Goal: Task Accomplishment & Management: Manage account settings

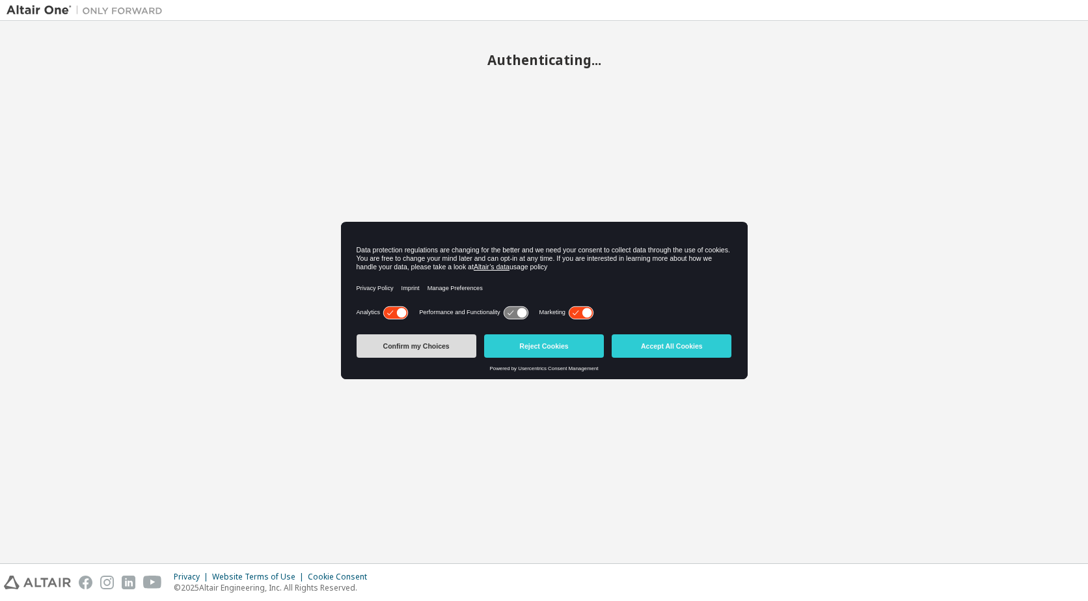
click at [411, 342] on button "Confirm my Choices" at bounding box center [417, 346] width 120 height 23
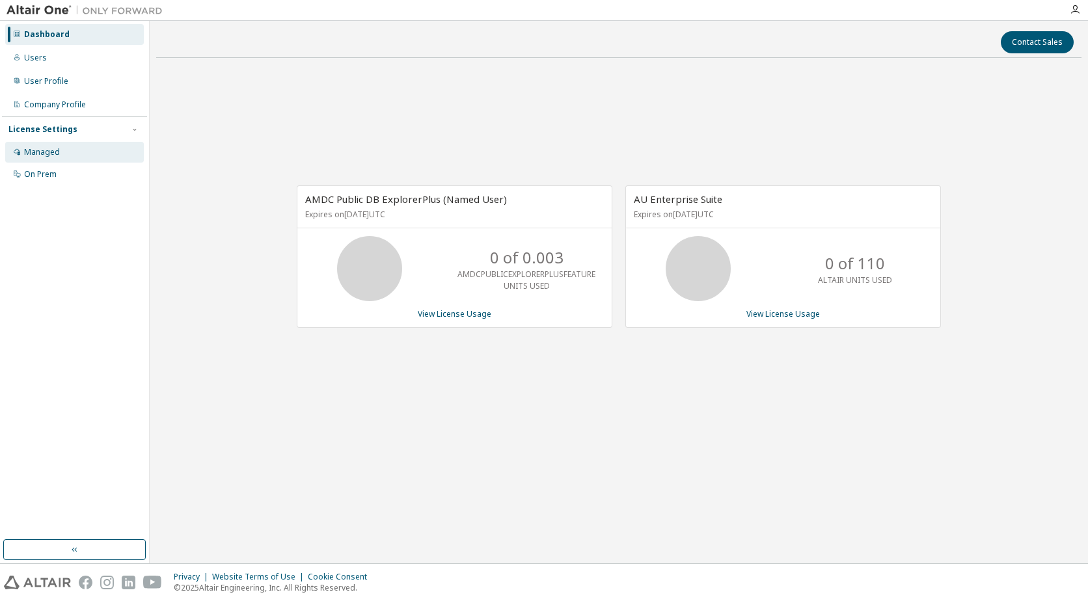
click at [66, 148] on div "Managed" at bounding box center [74, 152] width 139 height 21
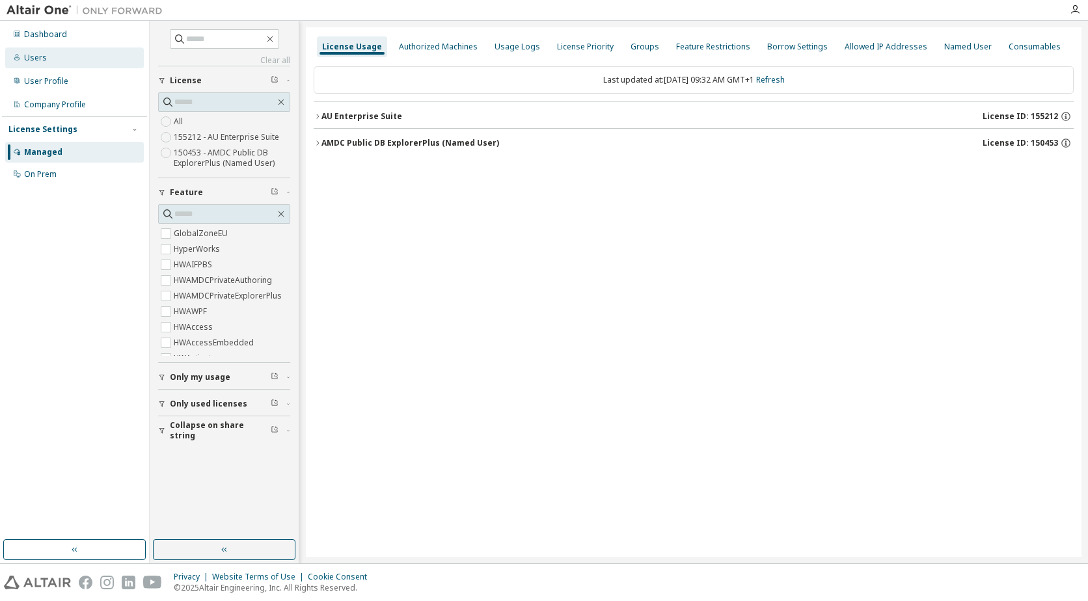
click at [48, 53] on div "Users" at bounding box center [74, 58] width 139 height 21
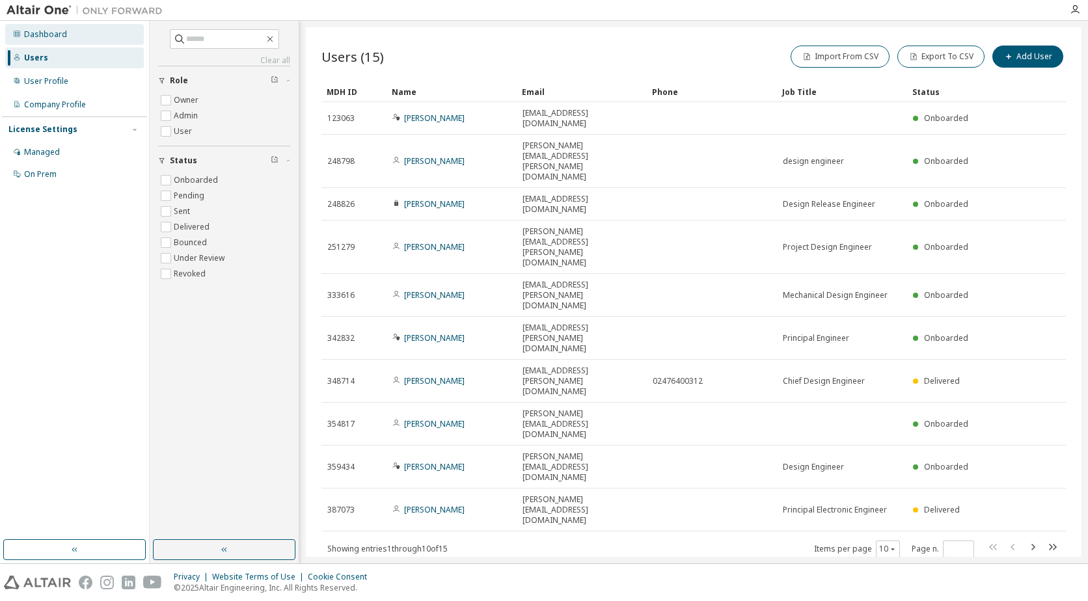
click at [48, 40] on div "Dashboard" at bounding box center [74, 34] width 139 height 21
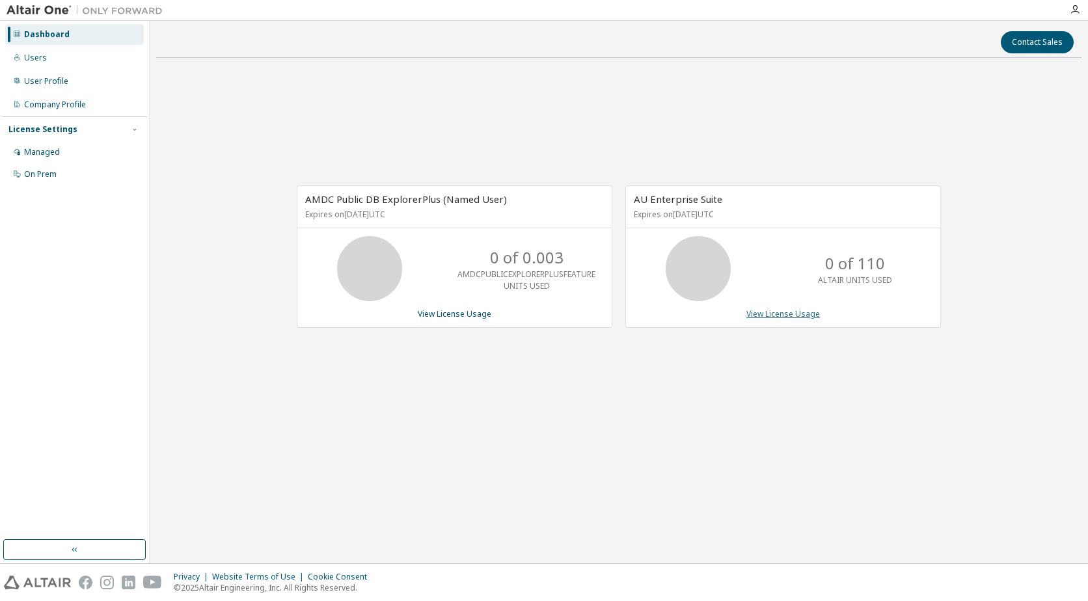
click at [778, 316] on link "View License Usage" at bounding box center [783, 313] width 74 height 11
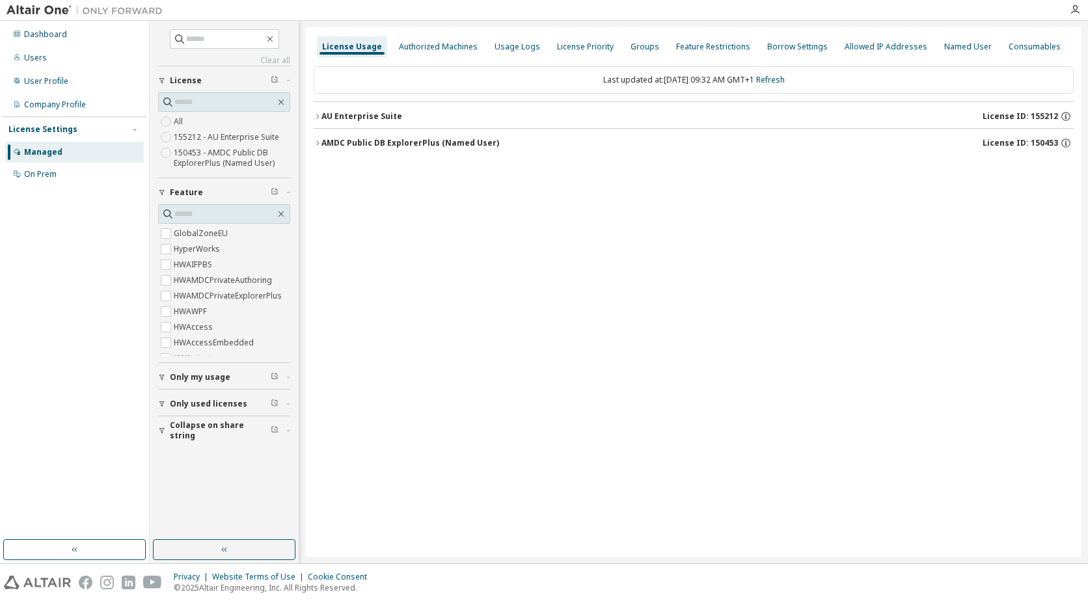
click at [322, 113] on div "AU Enterprise Suite" at bounding box center [362, 116] width 81 height 10
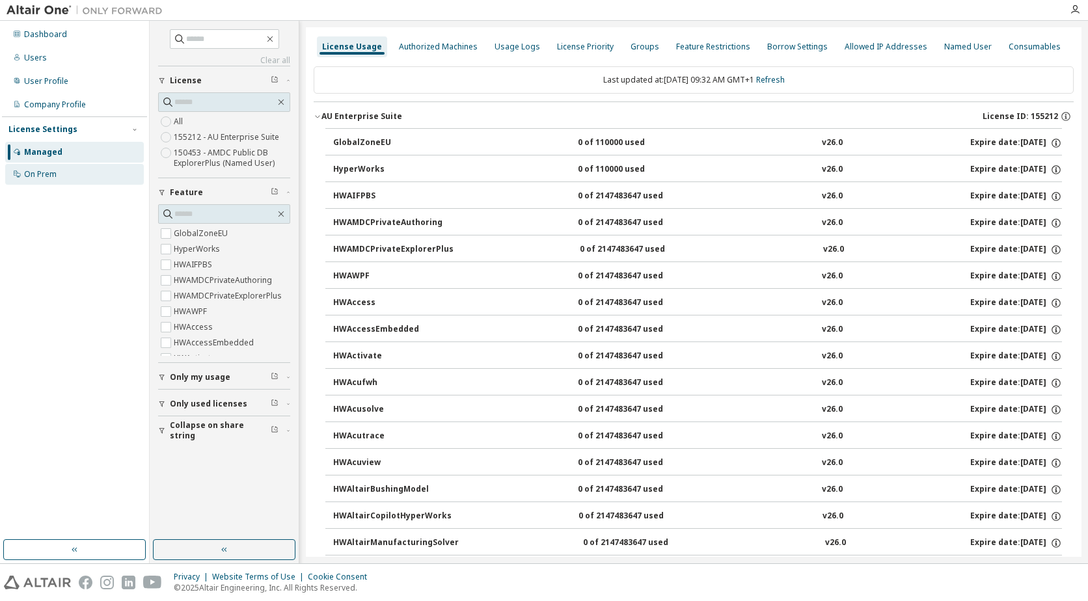
click at [72, 170] on div "On Prem" at bounding box center [74, 174] width 139 height 21
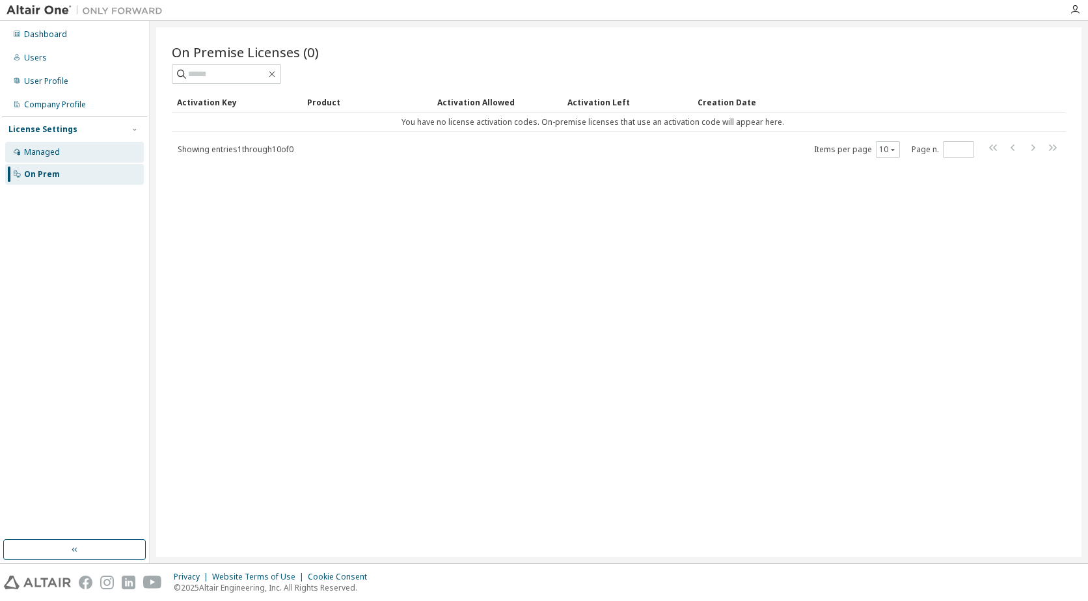
click at [66, 148] on div "Managed" at bounding box center [74, 152] width 139 height 21
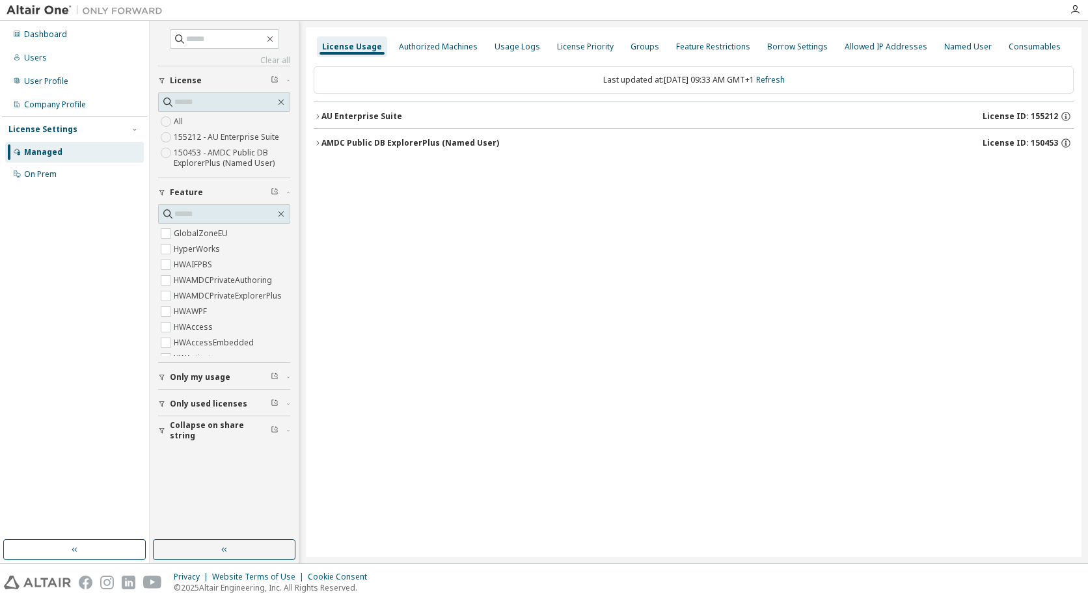
click at [317, 116] on icon "button" at bounding box center [318, 117] width 8 height 8
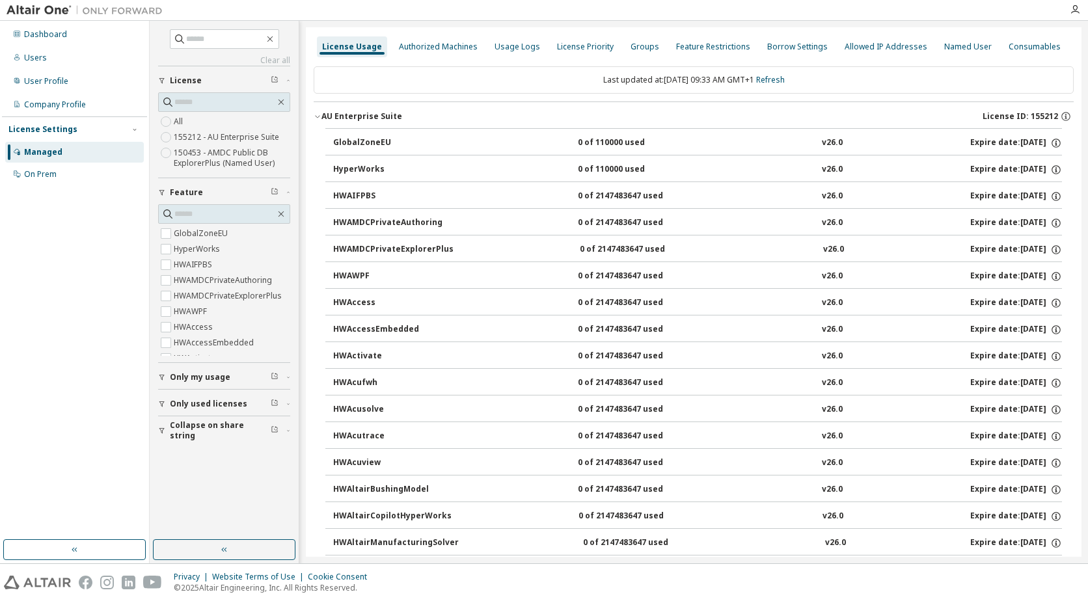
click at [322, 115] on div "AU Enterprise Suite" at bounding box center [362, 116] width 81 height 10
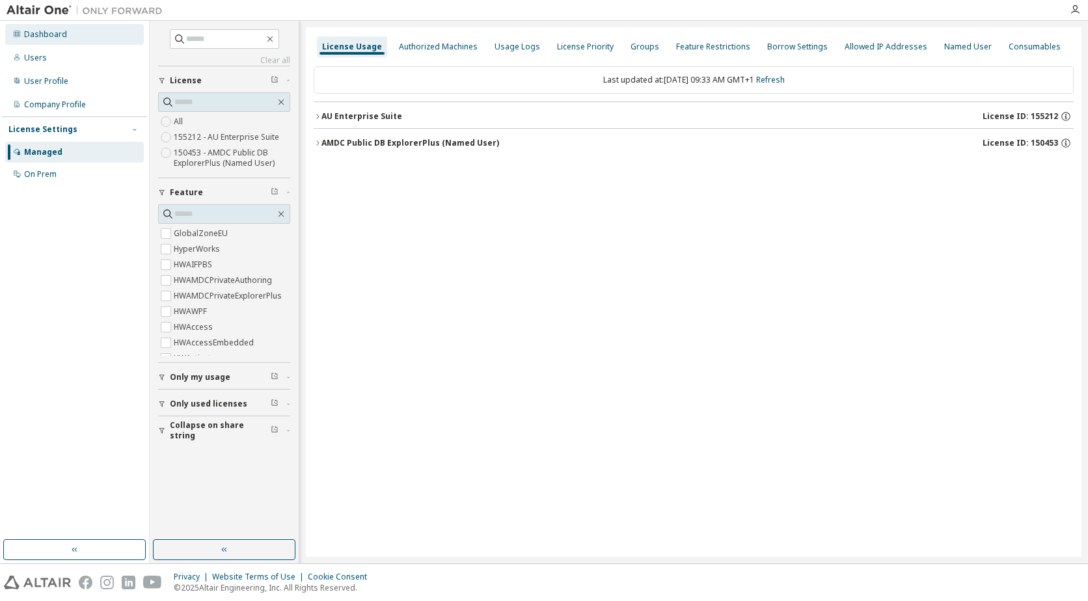
click at [75, 36] on div "Dashboard" at bounding box center [74, 34] width 139 height 21
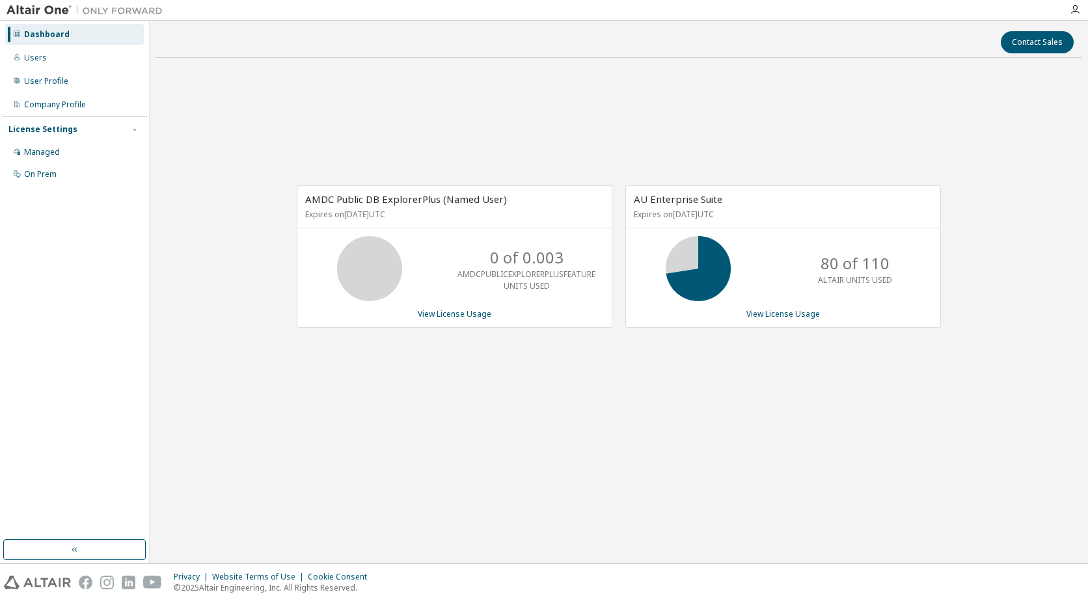
click at [791, 306] on div "AU Enterprise Suite Expires on [DATE] UTC 80 of 110 ALTAIR UNITS USED View Lice…" at bounding box center [783, 256] width 316 height 143
click at [791, 310] on link "View License Usage" at bounding box center [783, 313] width 74 height 11
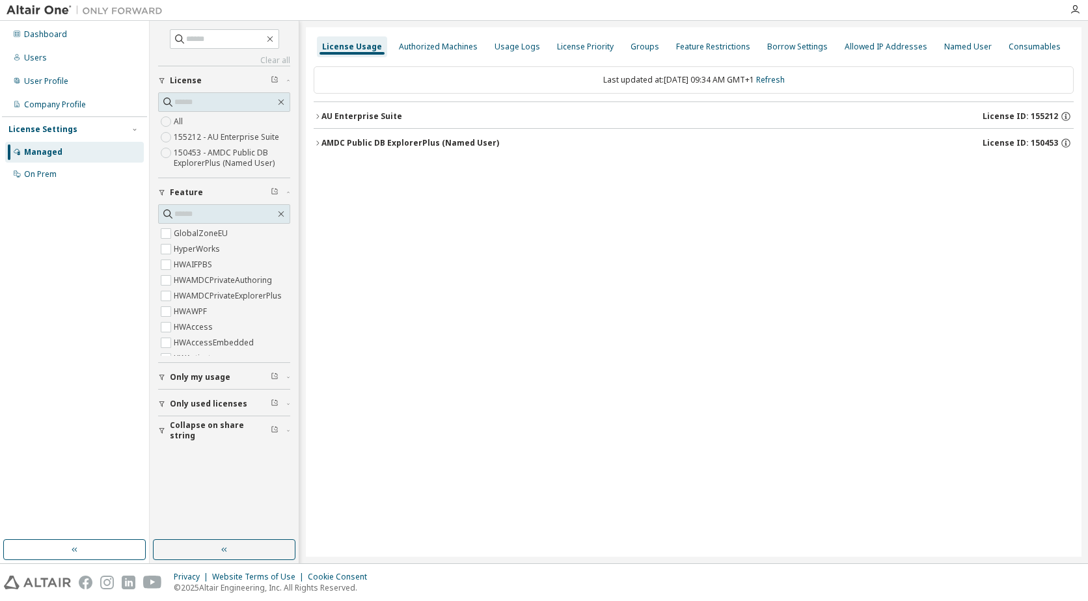
click at [322, 115] on div "AU Enterprise Suite" at bounding box center [362, 116] width 81 height 10
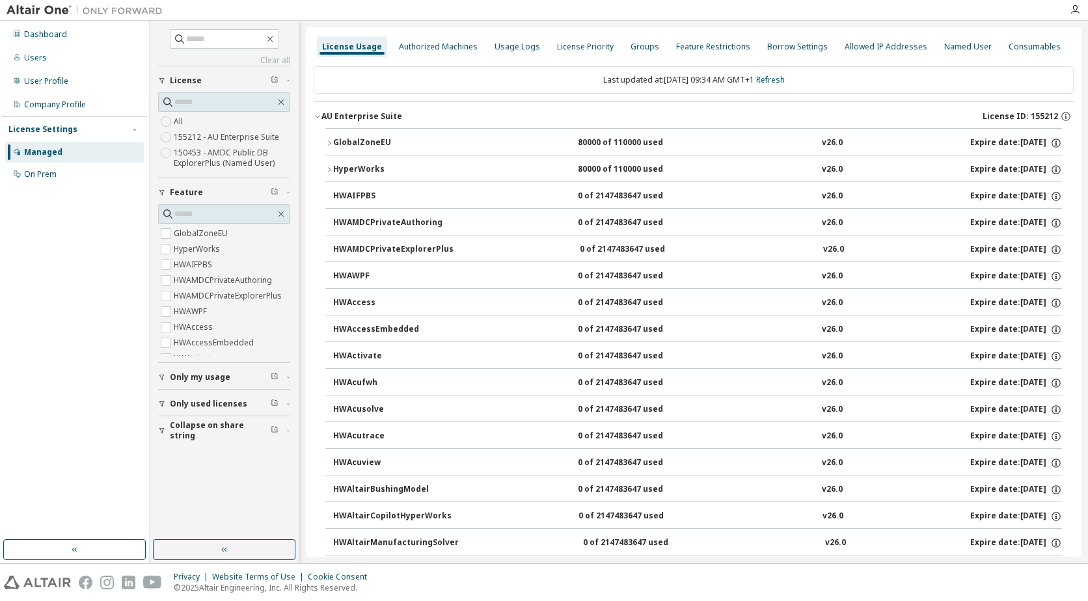
click at [329, 143] on icon "button" at bounding box center [329, 143] width 8 height 8
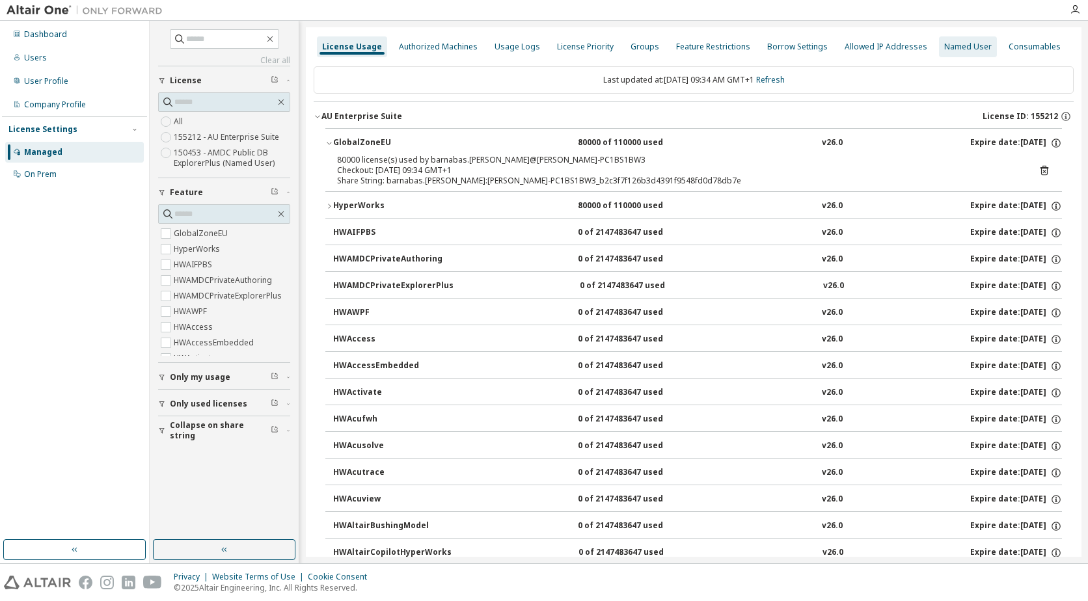
click at [963, 44] on div "Named User" at bounding box center [968, 47] width 48 height 10
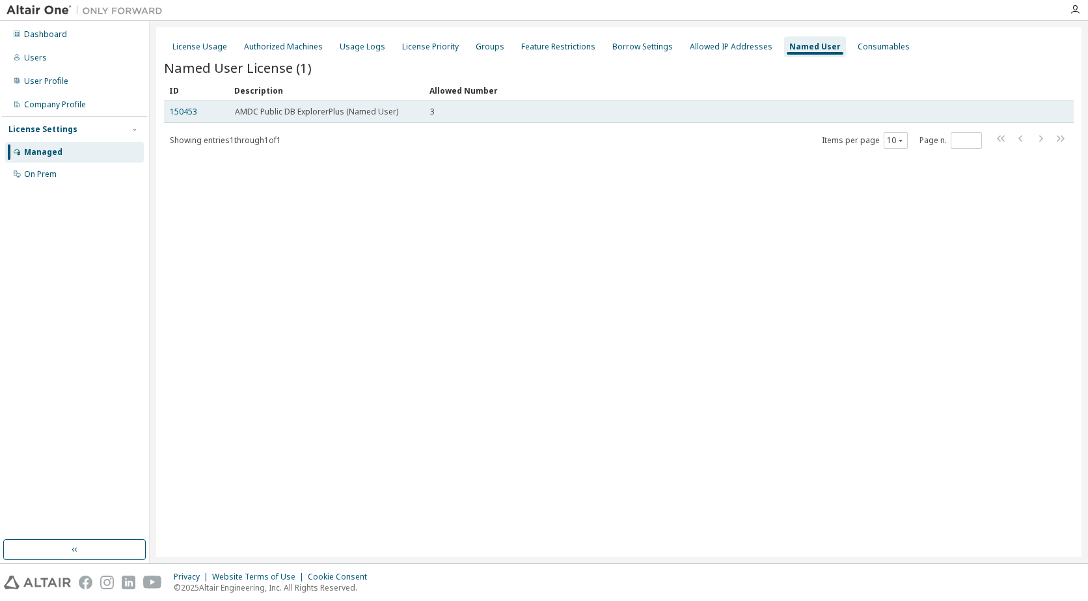
click at [377, 107] on span "AMDC Public DB ExplorerPlus (Named User)" at bounding box center [316, 112] width 163 height 10
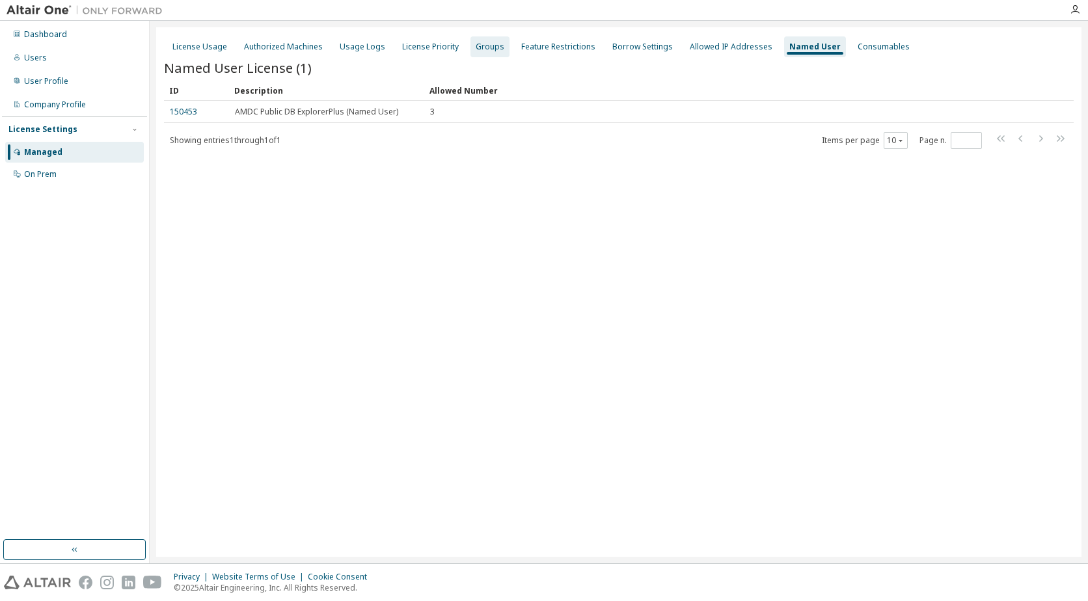
click at [489, 46] on div "Groups" at bounding box center [490, 47] width 29 height 10
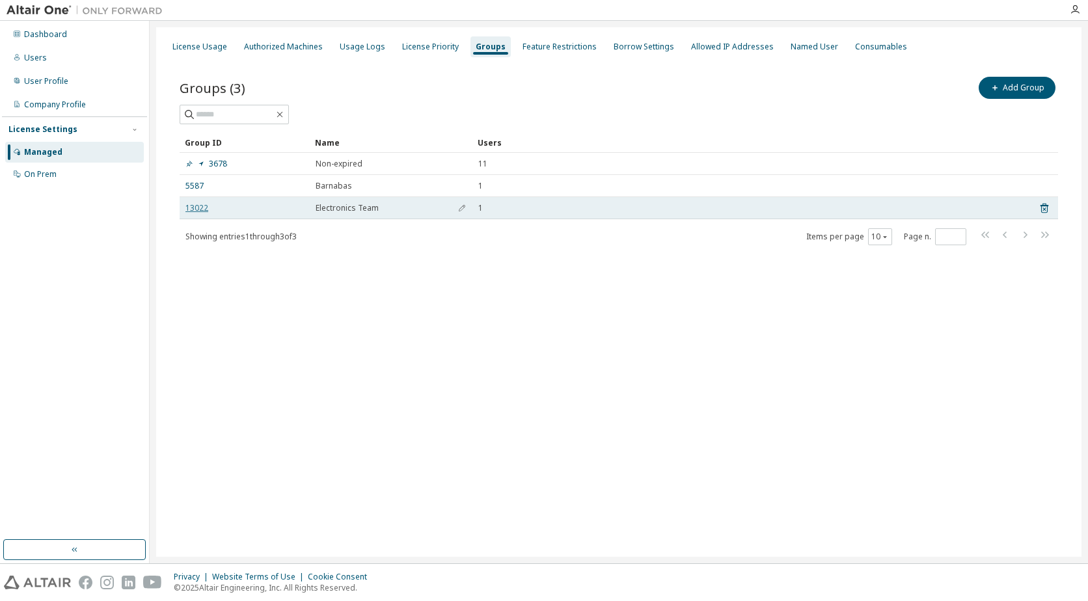
click at [192, 210] on link "13022" at bounding box center [196, 208] width 23 height 10
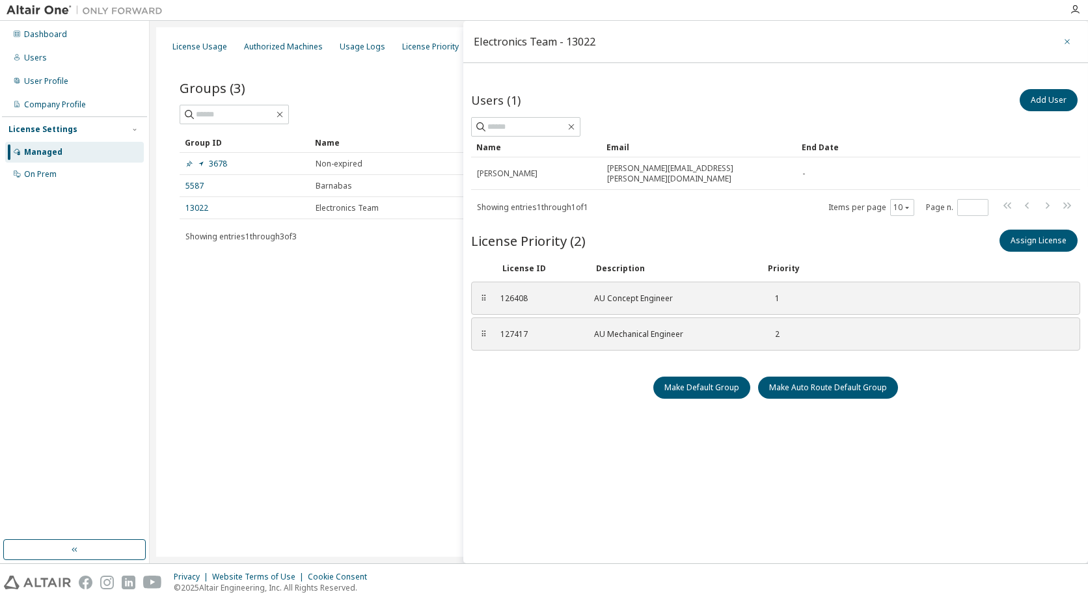
click at [1063, 42] on icon "button" at bounding box center [1067, 41] width 9 height 10
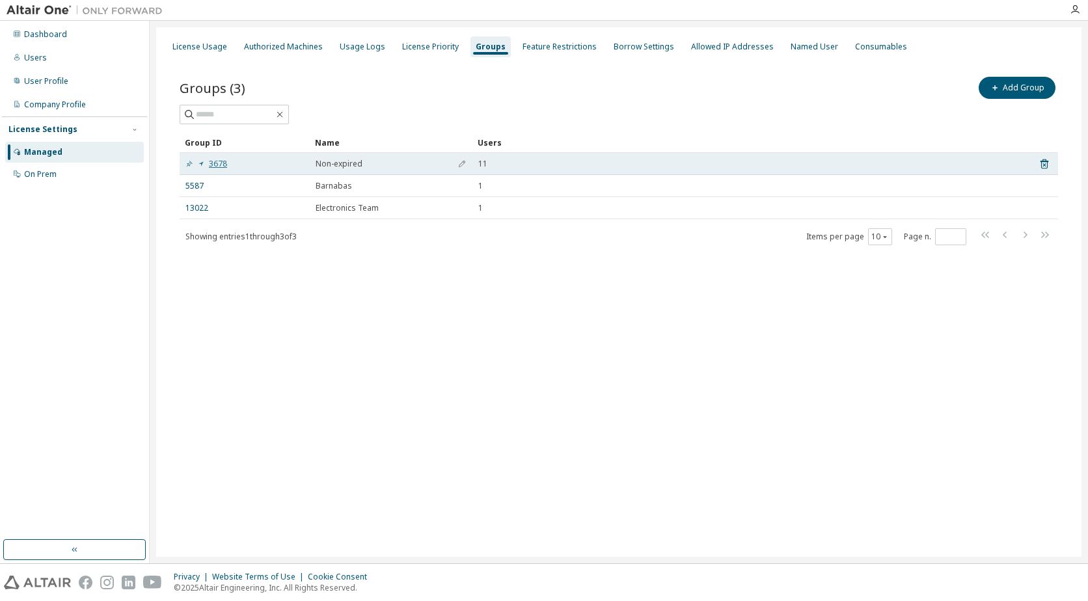
click at [223, 161] on link "3678" at bounding box center [206, 164] width 42 height 10
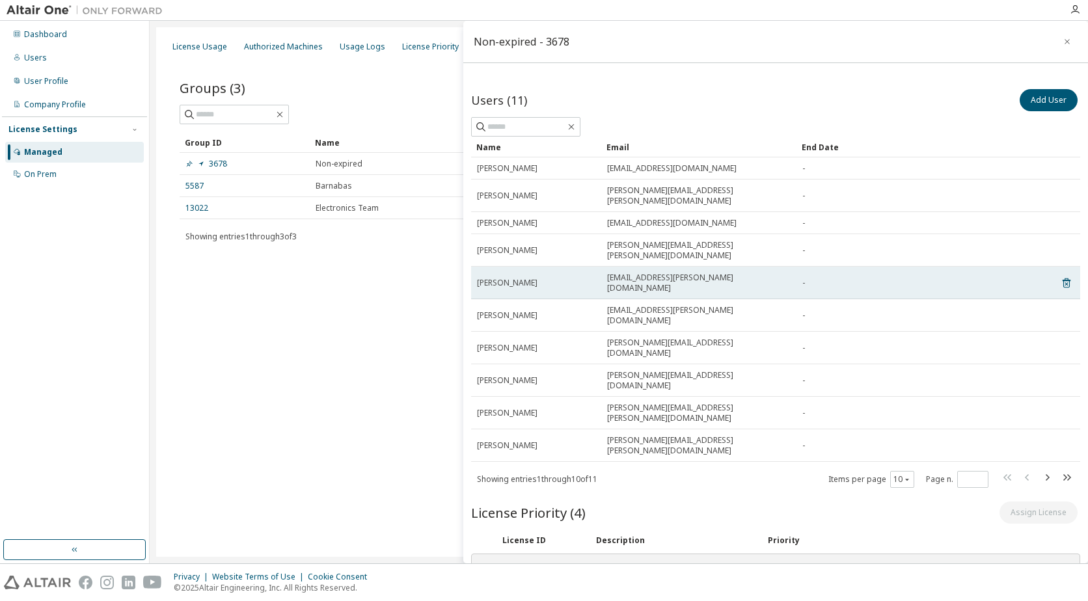
scroll to position [65, 0]
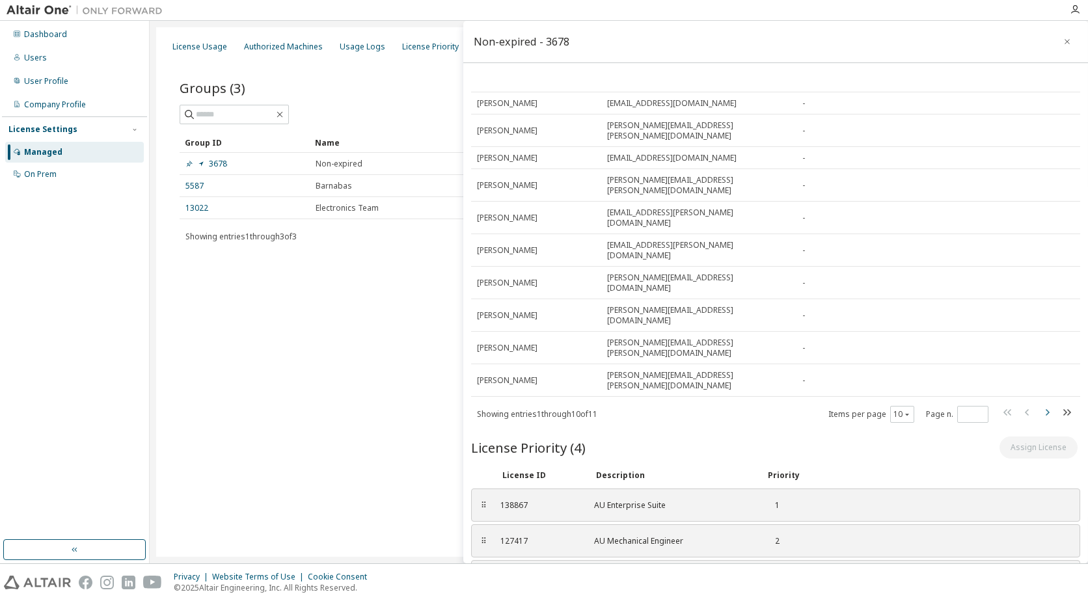
click at [1039, 405] on icon "button" at bounding box center [1047, 413] width 16 height 16
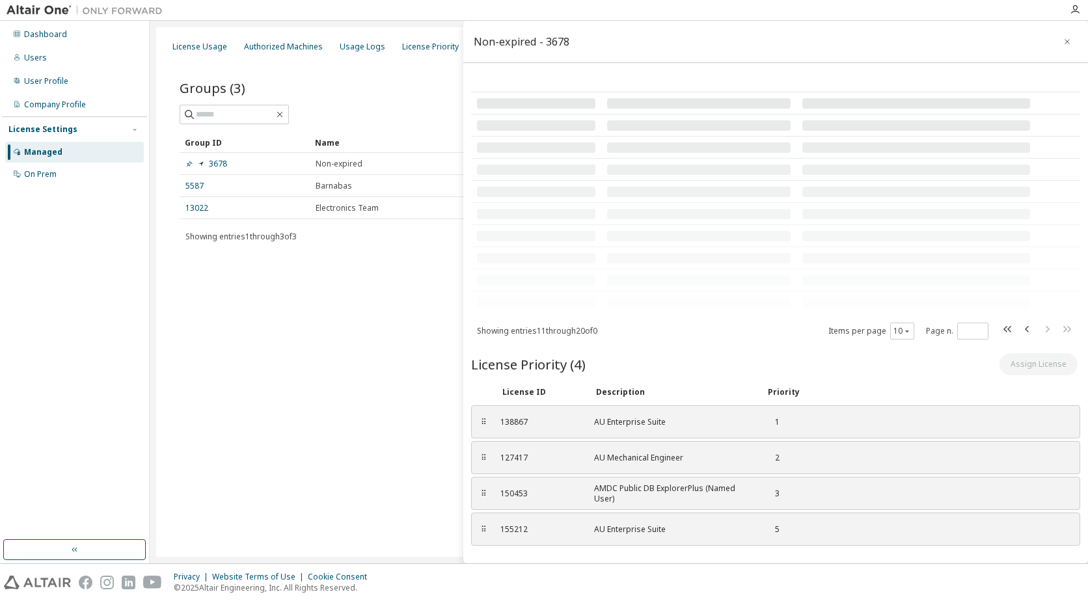
scroll to position [0, 0]
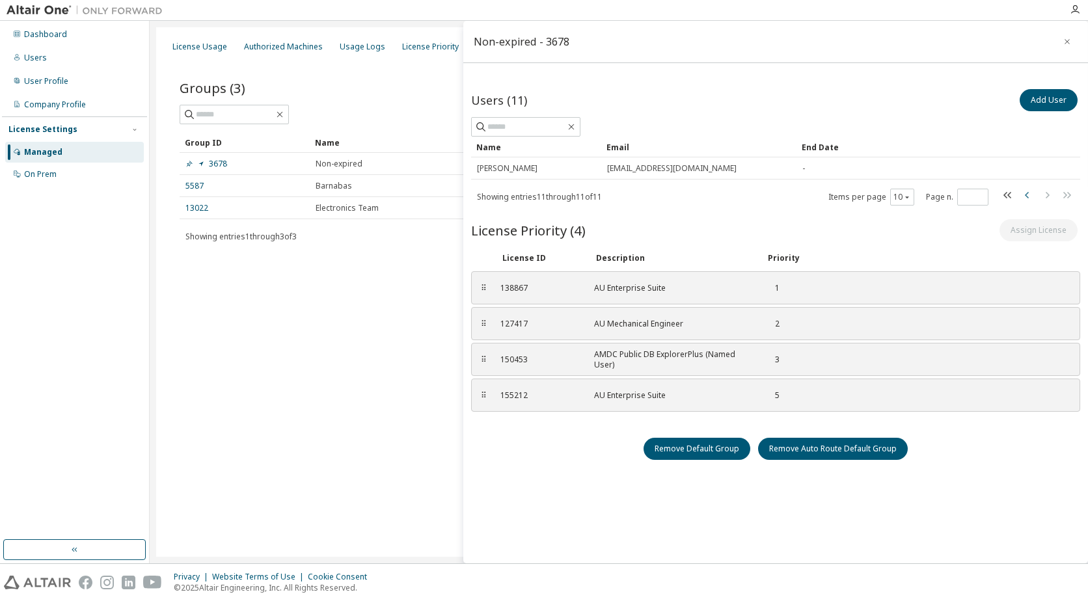
click at [1022, 196] on icon "button" at bounding box center [1028, 195] width 16 height 16
type input "*"
